Goal: Transaction & Acquisition: Subscribe to service/newsletter

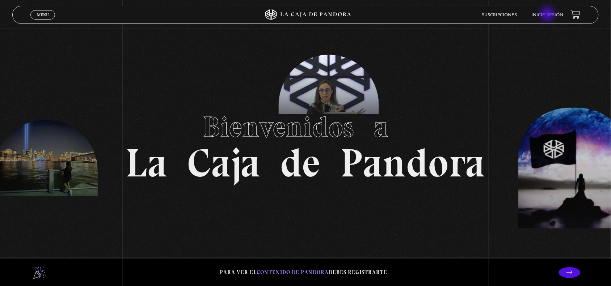
click at [548, 15] on link "Inicie sesión" at bounding box center [547, 15] width 32 height 4
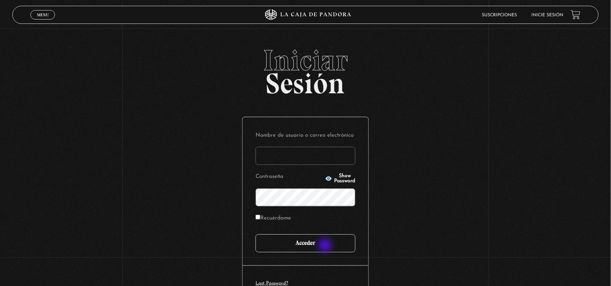
type input "[EMAIL_ADDRESS][DOMAIN_NAME]"
click at [326, 246] on input "Acceder" at bounding box center [305, 243] width 100 height 18
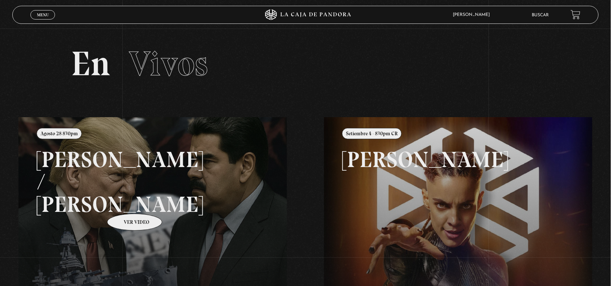
click at [125, 203] on link at bounding box center [323, 260] width 611 height 286
